Goal: Navigation & Orientation: Understand site structure

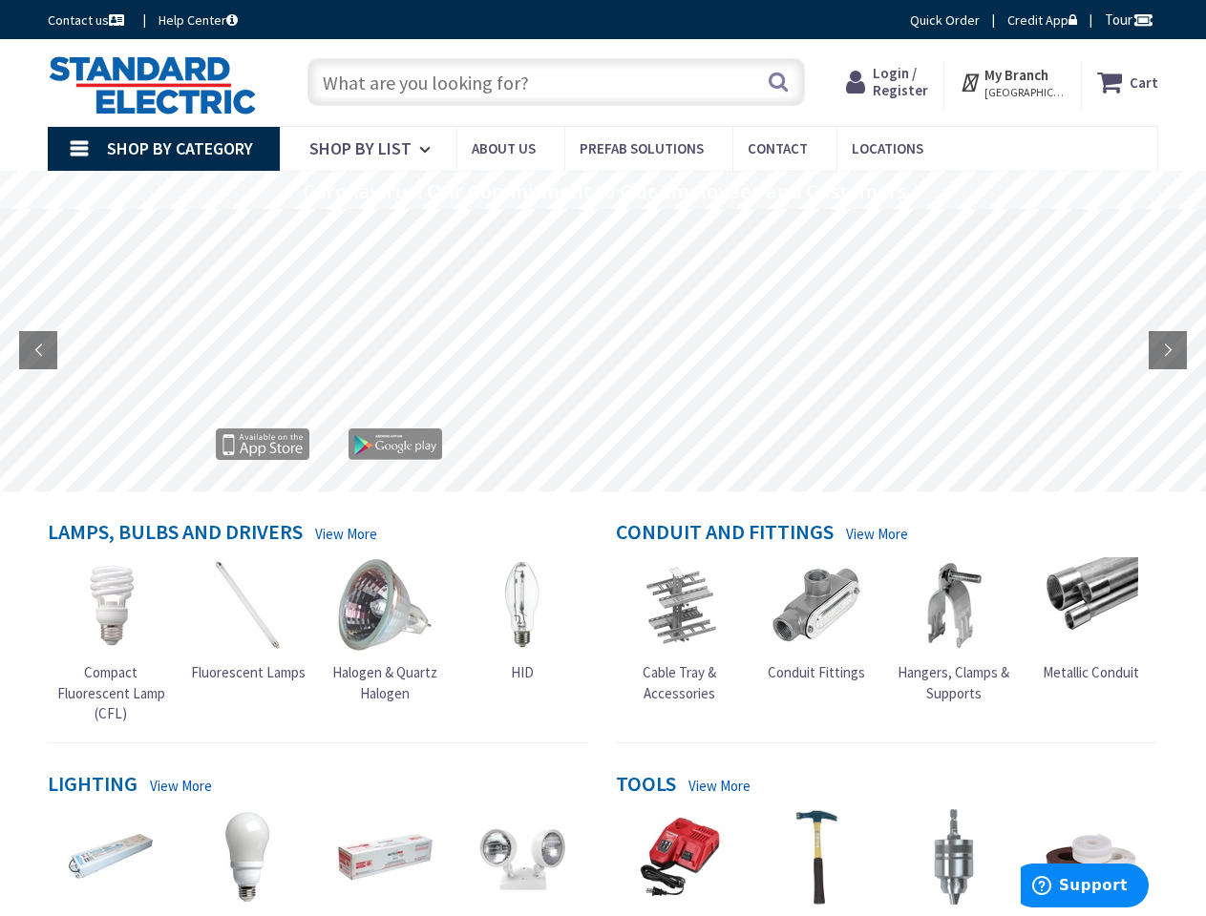
click at [602, 458] on rs-layer at bounding box center [604, 352] width 1206 height 283
click at [1125, 19] on span "Tour" at bounding box center [1128, 19] width 49 height 18
click at [1142, 19] on div at bounding box center [603, 458] width 1206 height 916
click at [1013, 82] on strong "My Branch" at bounding box center [1016, 75] width 64 height 18
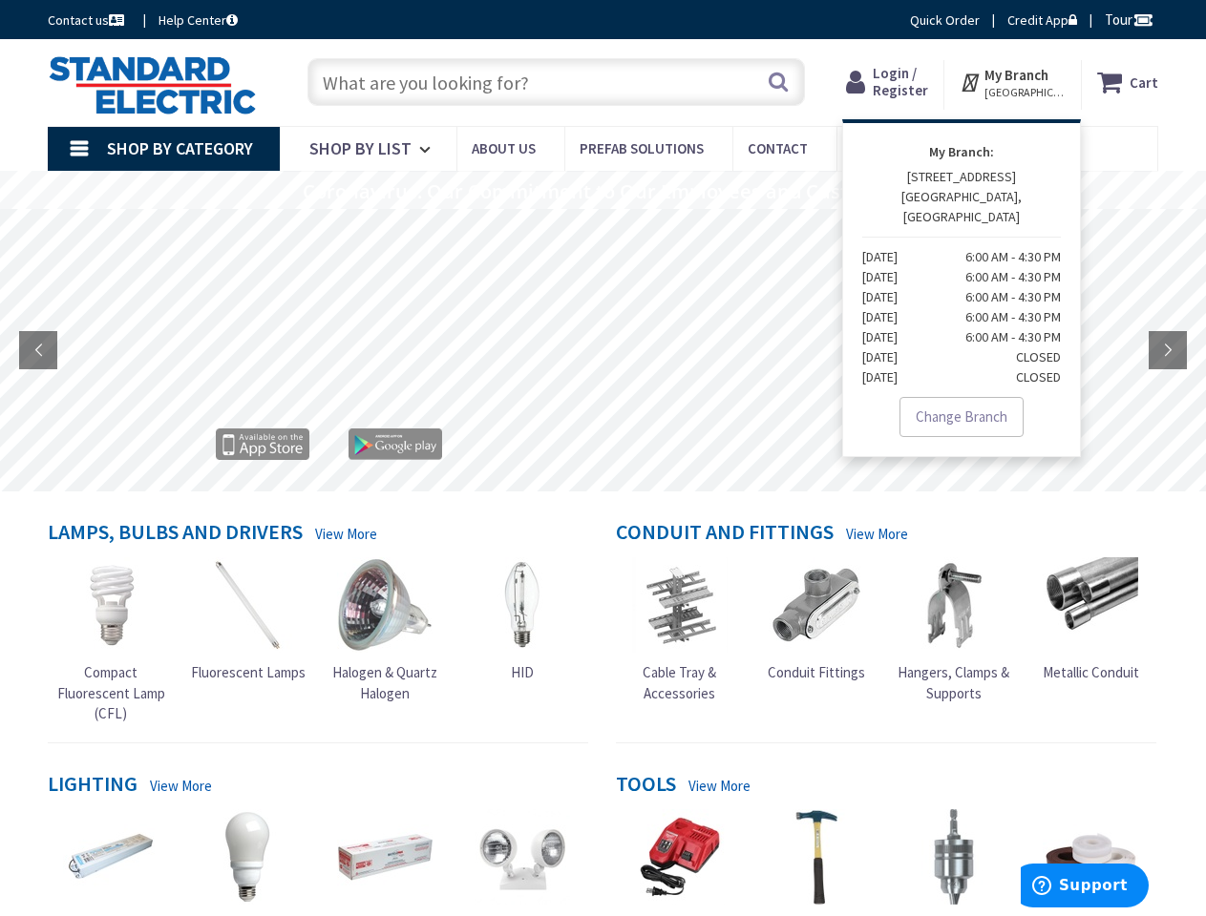
click at [163, 149] on span "Shop By Category" at bounding box center [180, 148] width 146 height 22
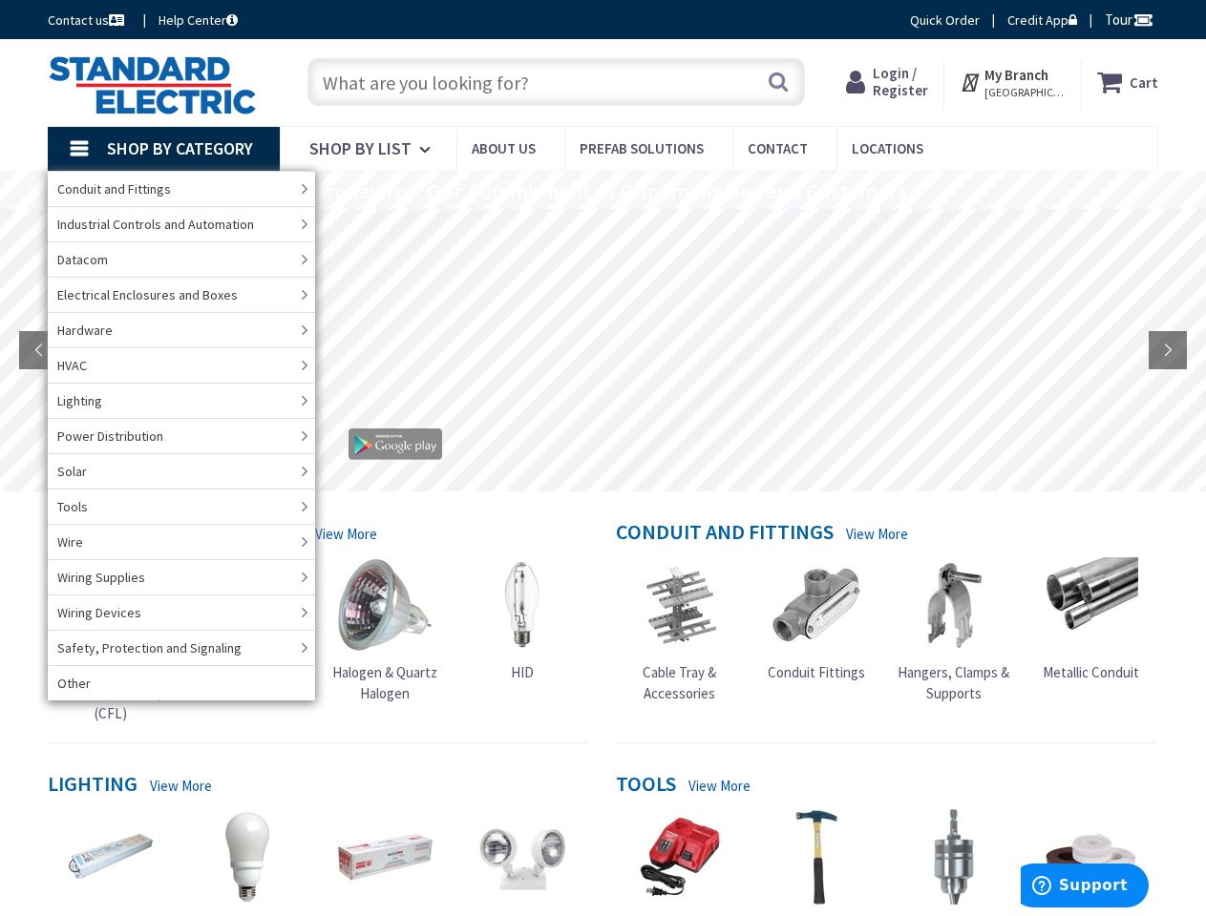
click at [602, 190] on rs-layer "Coronavirus: Our Commitment to Our Employees and Customers" at bounding box center [605, 191] width 604 height 21
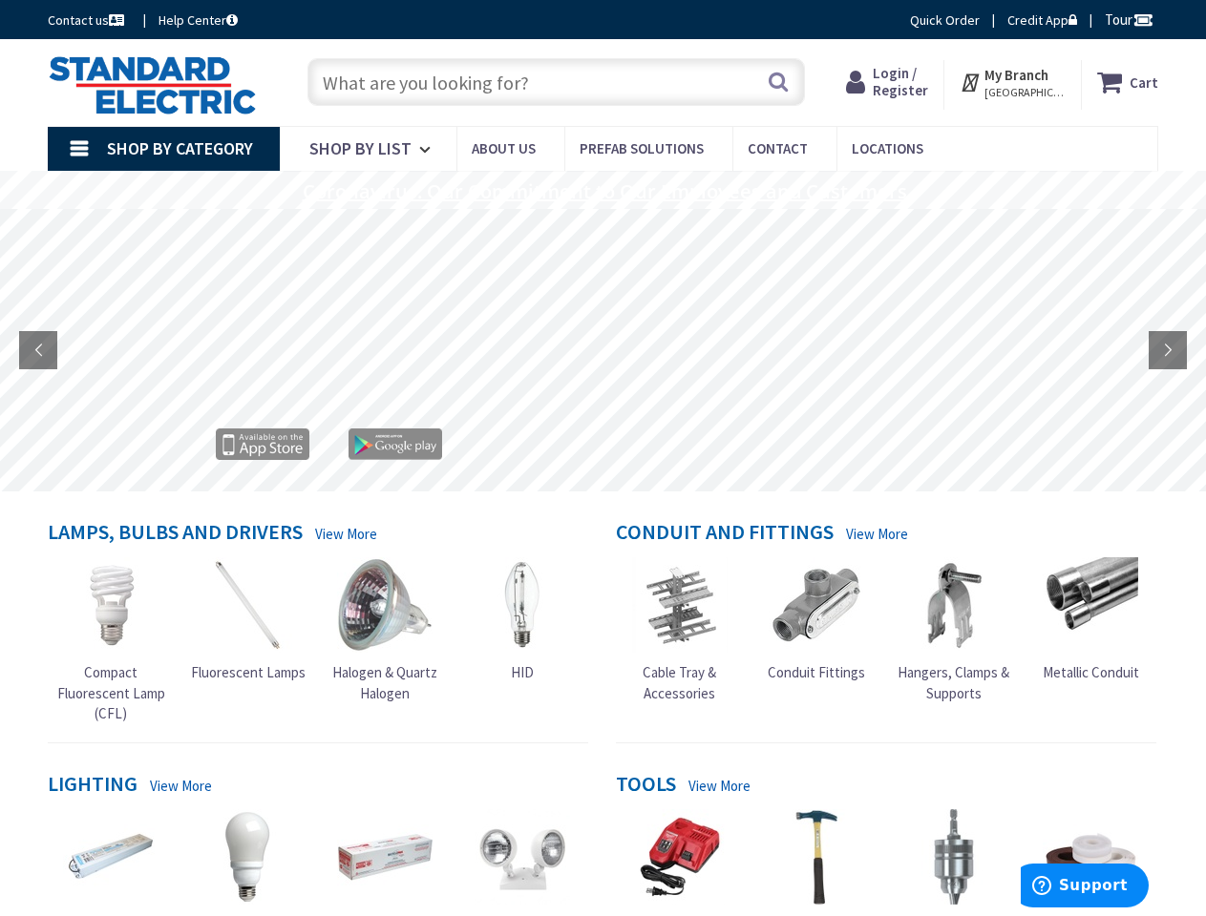
click at [601, 192] on rs-layer "Coronavirus: Our Commitment to Our Employees and Customers" at bounding box center [605, 191] width 604 height 21
click at [602, 350] on rs-layer at bounding box center [604, 352] width 1206 height 283
click at [38, 350] on rs-arrow at bounding box center [38, 350] width 38 height 38
